Goal: Check status

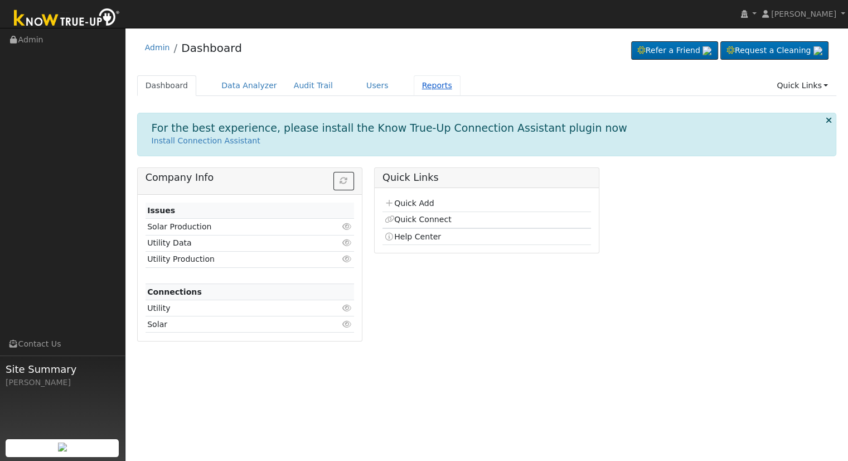
click at [428, 85] on link "Reports" at bounding box center [437, 85] width 47 height 21
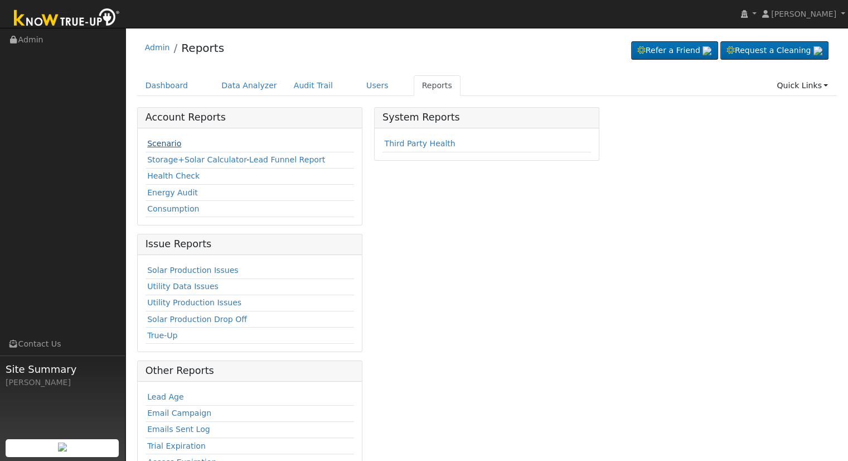
click at [173, 146] on link "Scenario" at bounding box center [164, 143] width 34 height 9
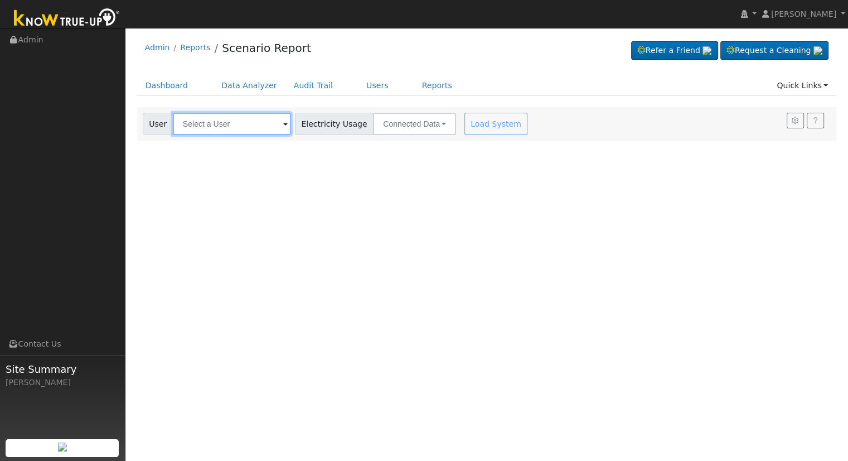
click at [194, 128] on input "text" at bounding box center [232, 124] width 118 height 22
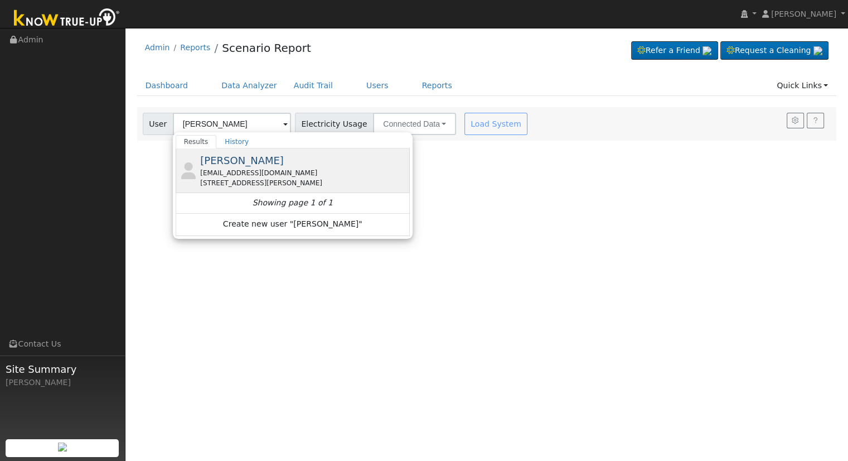
click at [306, 162] on div "Margie Hernandez margiehernandez6264@yahoo.com 26980 Merril Avenue, Madera, CA …" at bounding box center [303, 170] width 207 height 35
type input "Margie Hernandez"
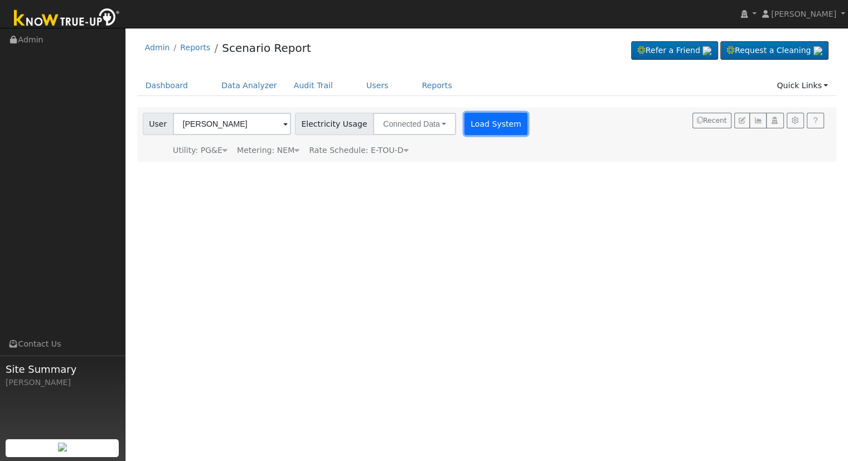
click at [466, 122] on button "Load System" at bounding box center [497, 124] width 64 height 22
